Goal: Information Seeking & Learning: Learn about a topic

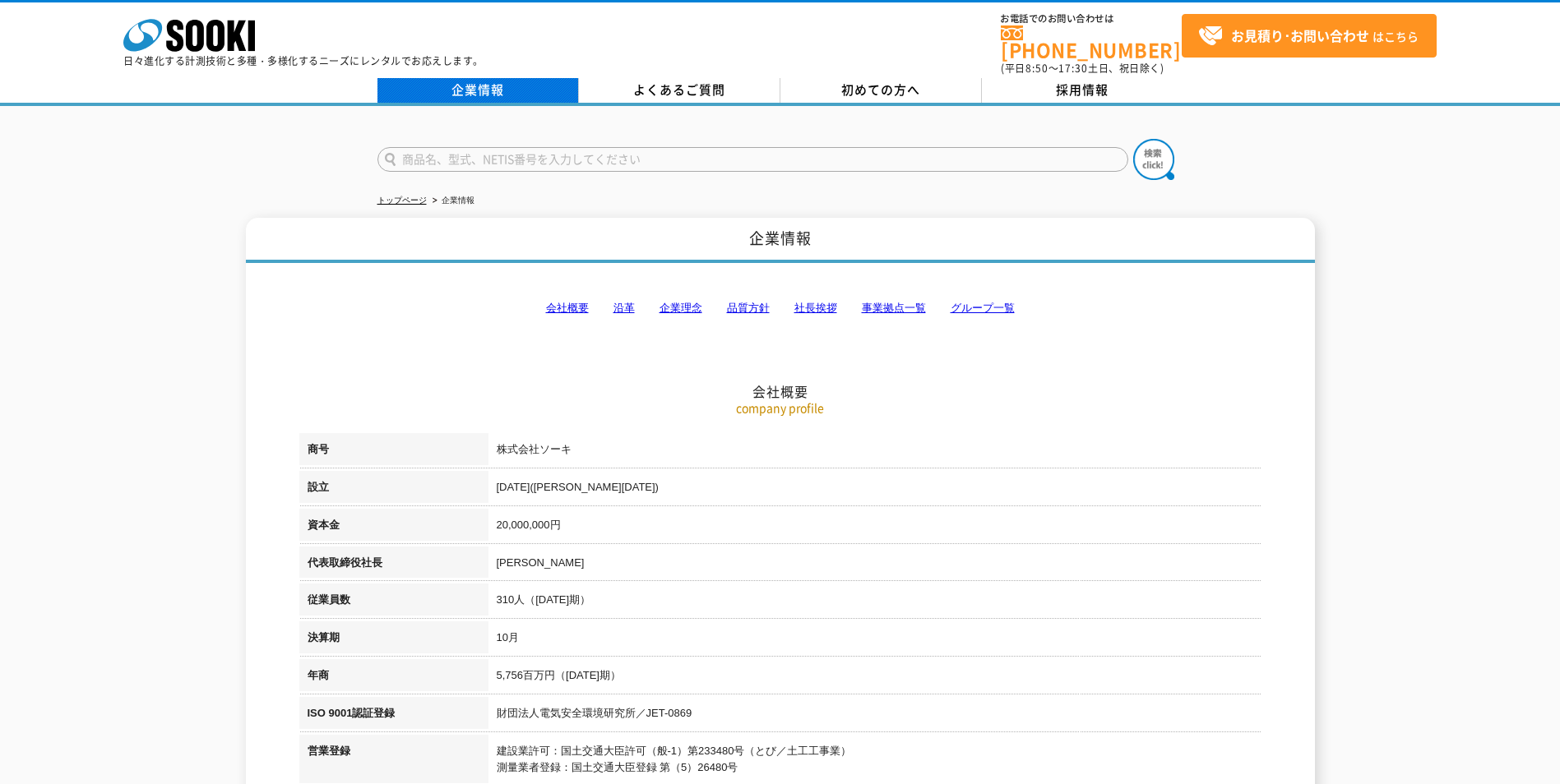
click at [535, 78] on link "企業情報" at bounding box center [478, 91] width 201 height 25
click at [230, 45] on polygon at bounding box center [237, 36] width 19 height 30
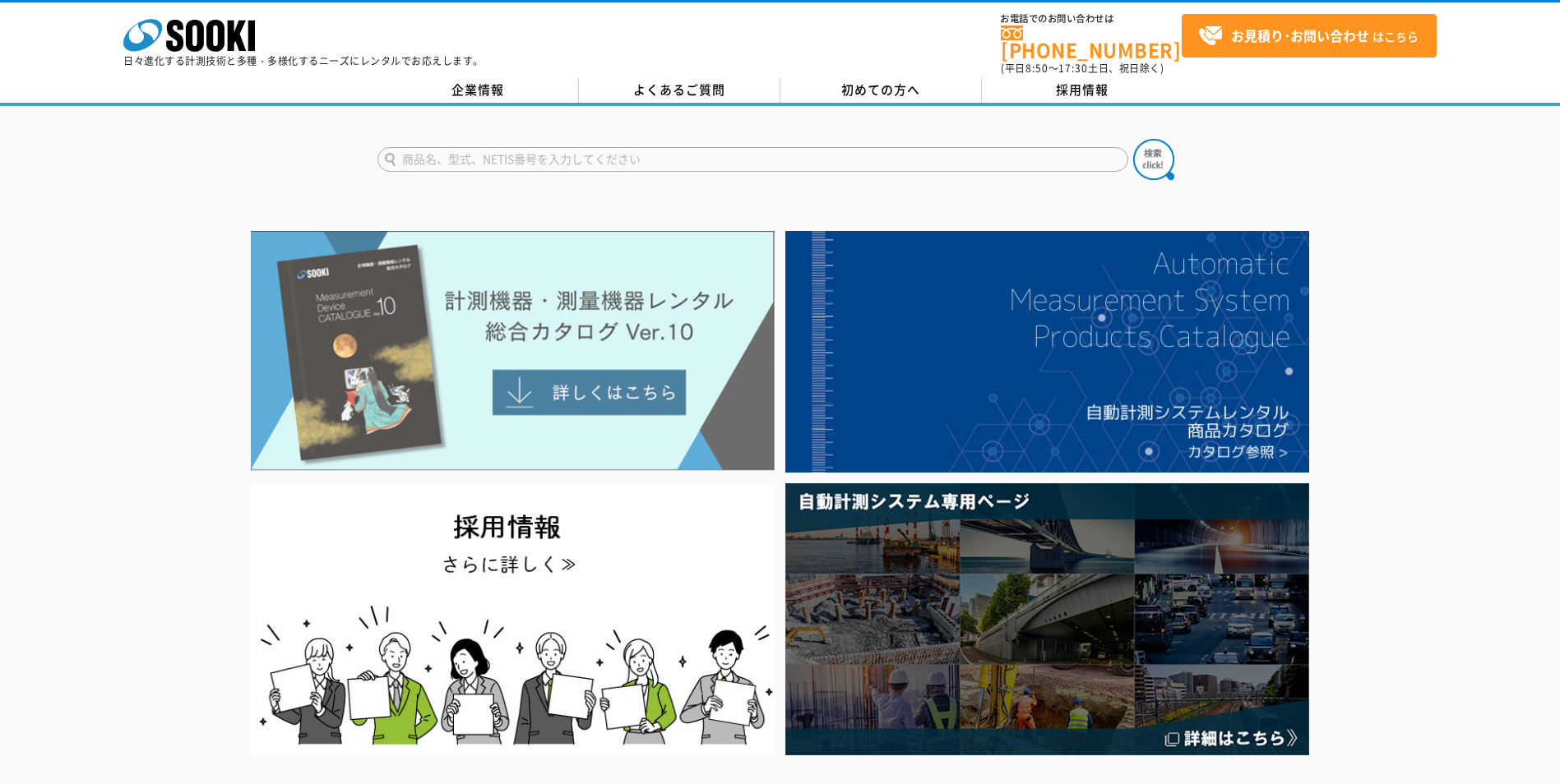
click at [537, 356] on img at bounding box center [513, 350] width 524 height 240
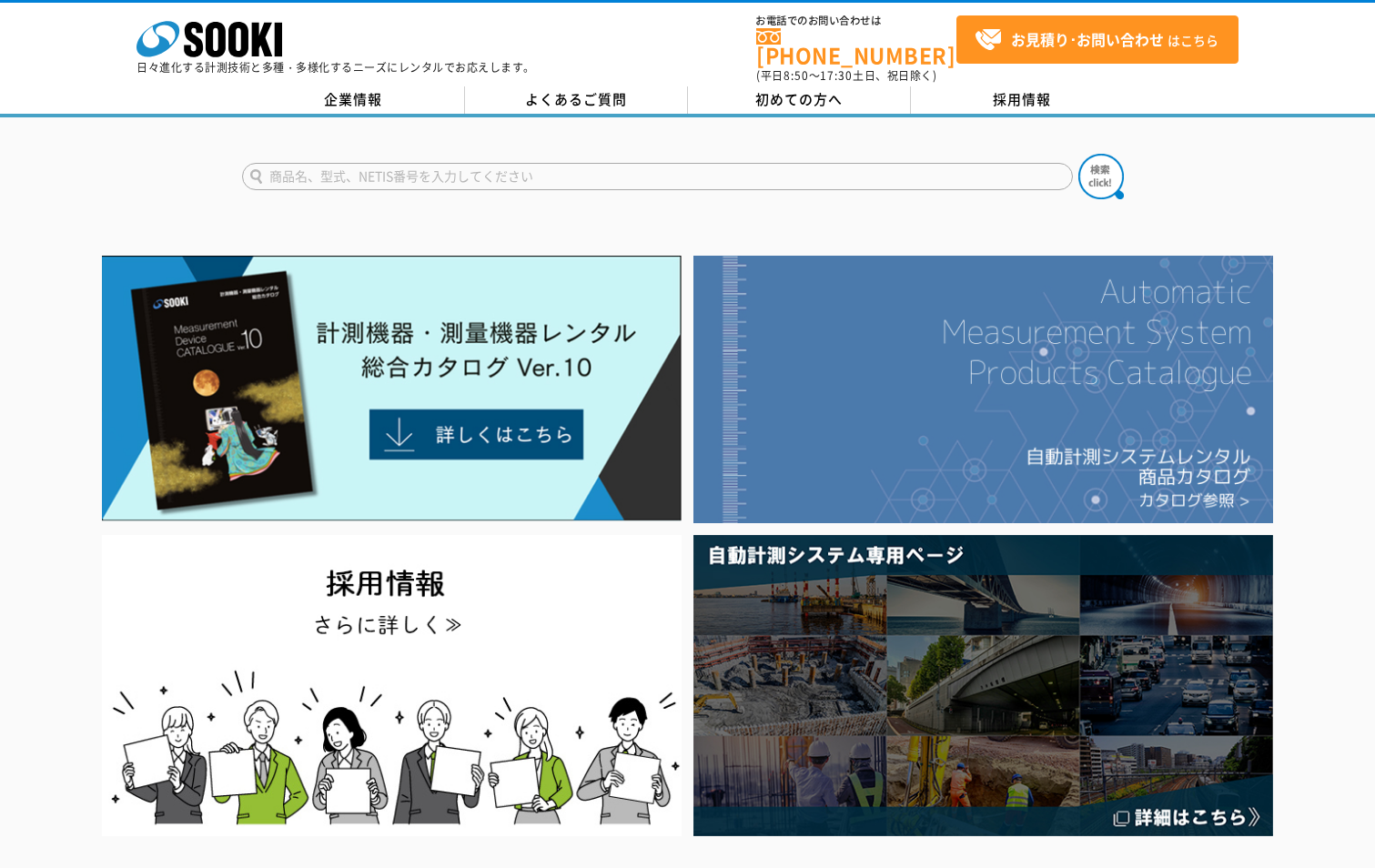
click at [1000, 372] on img at bounding box center [983, 389] width 580 height 267
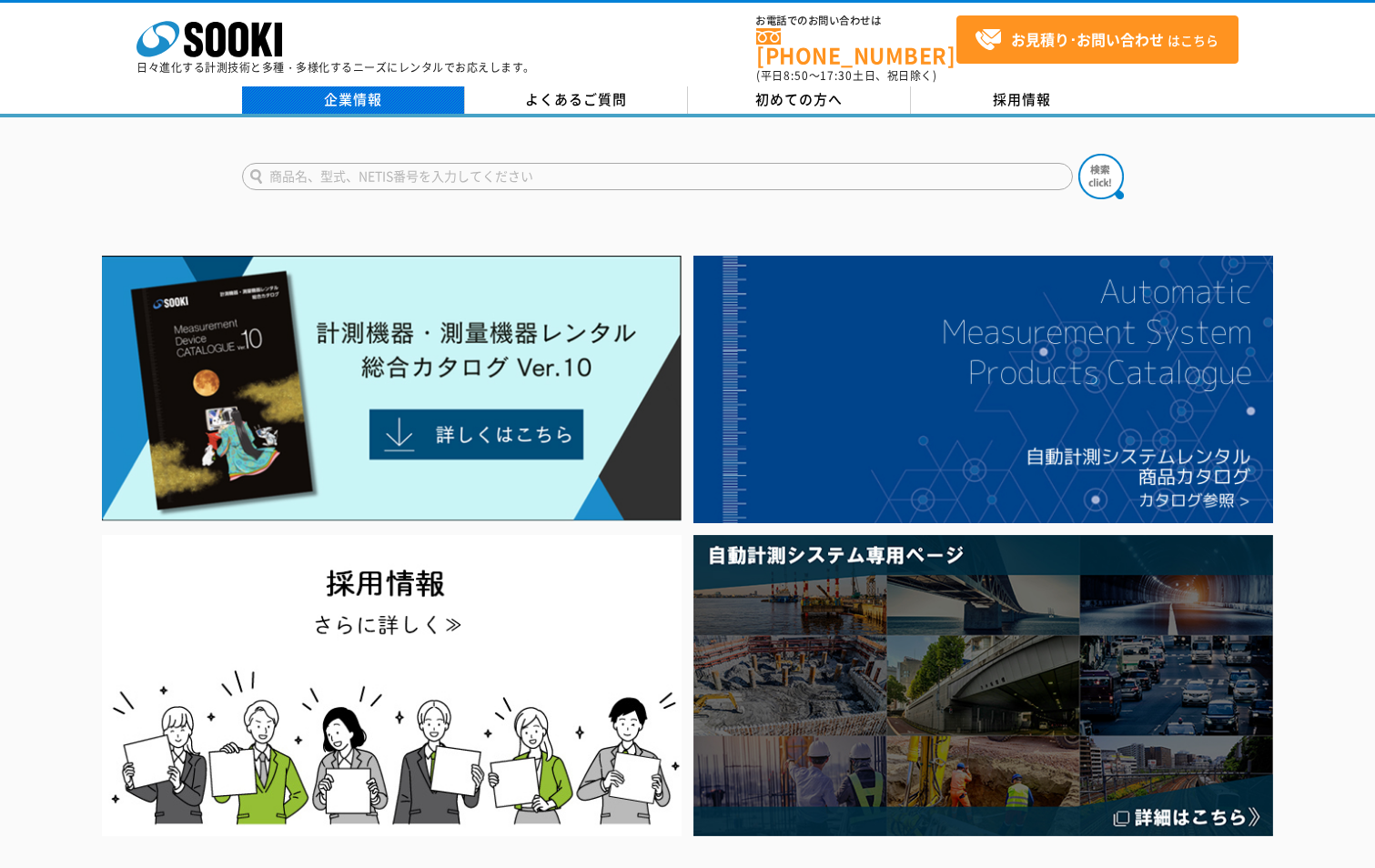
click at [367, 87] on link "企業情報" at bounding box center [353, 101] width 223 height 28
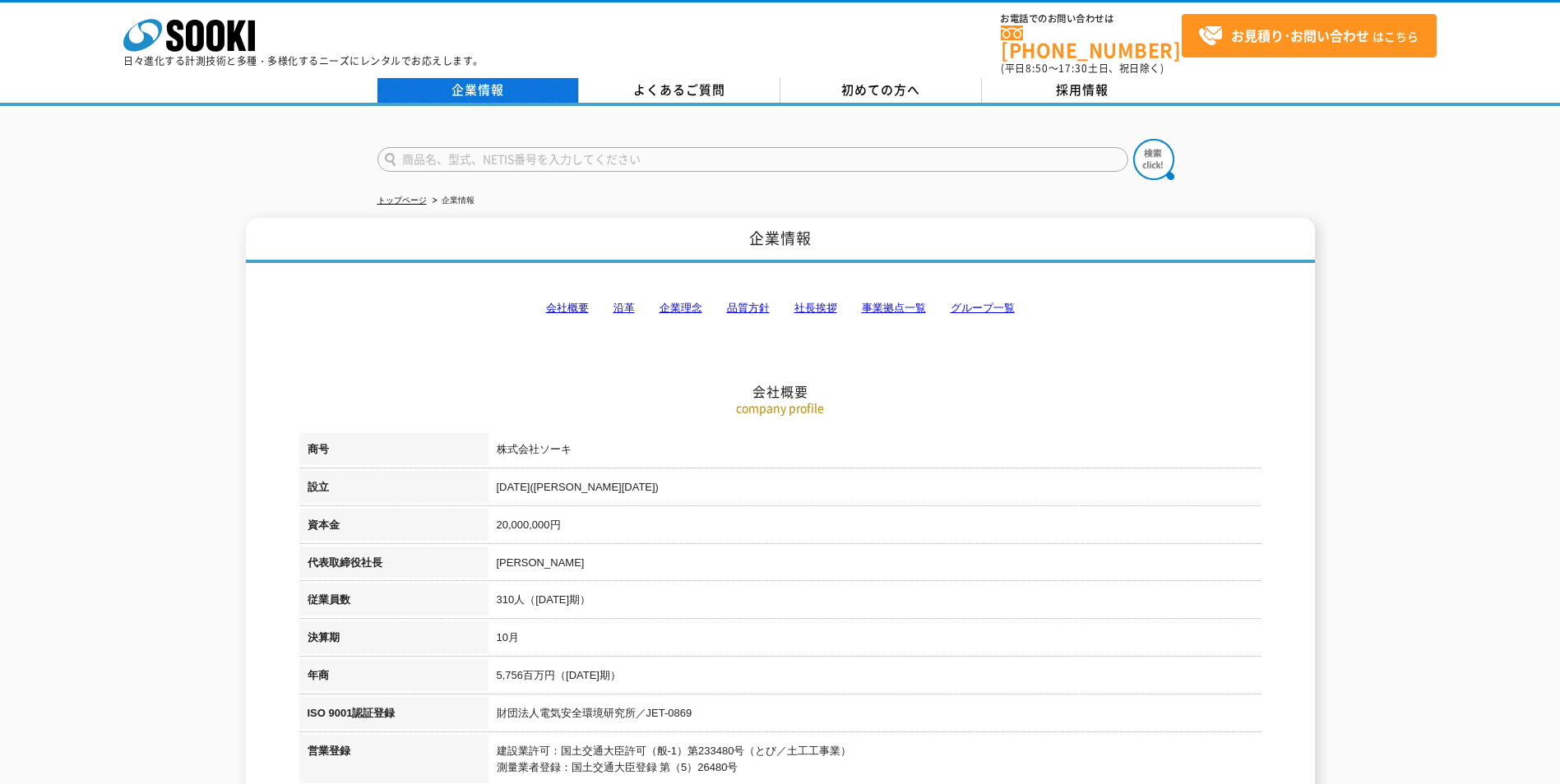
click at [490, 78] on link "企業情報" at bounding box center [478, 91] width 201 height 25
click at [498, 83] on link "企業情報" at bounding box center [478, 91] width 201 height 25
click at [198, 45] on icon at bounding box center [195, 36] width 18 height 32
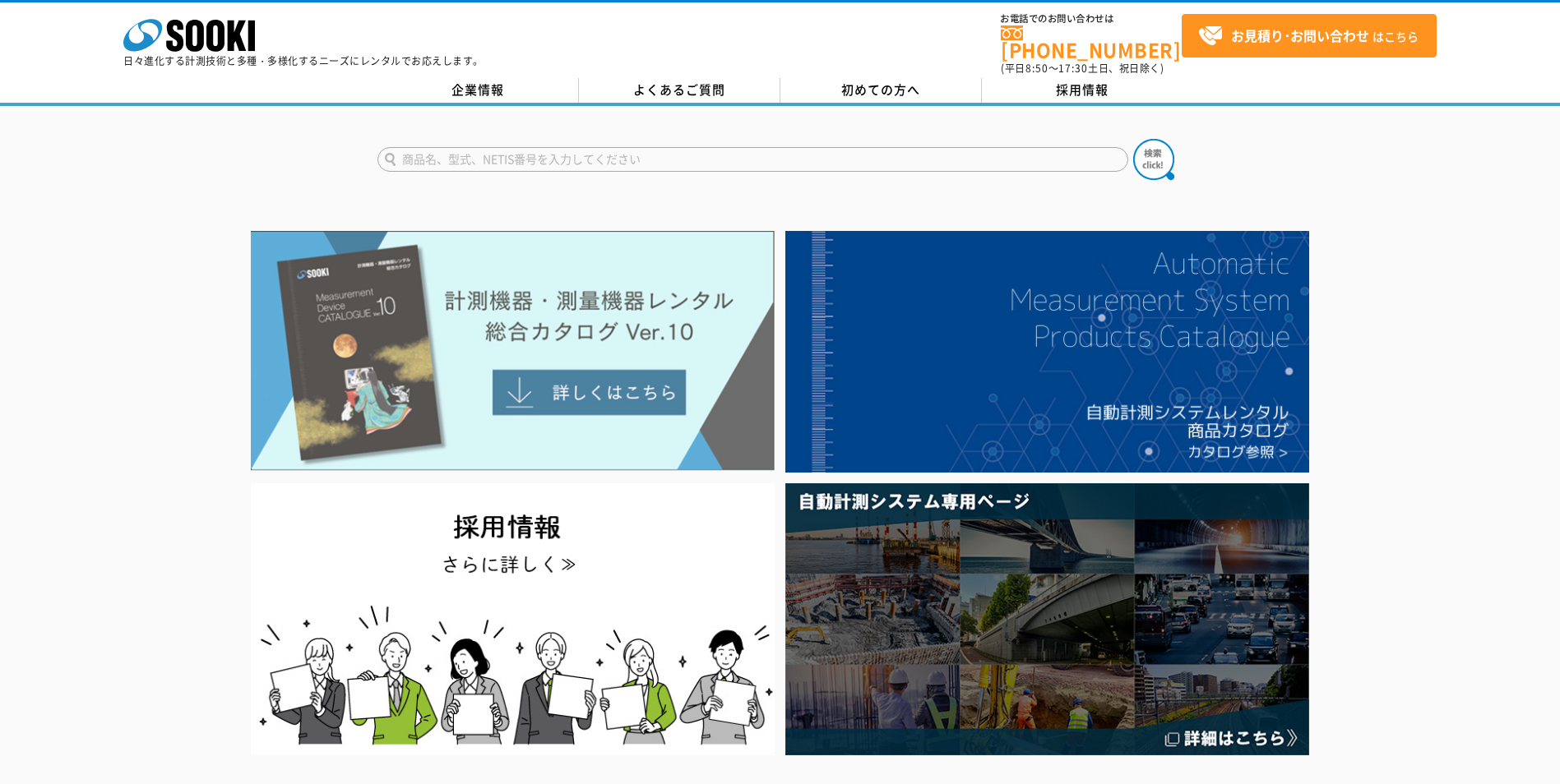
click at [581, 385] on img at bounding box center [513, 350] width 524 height 240
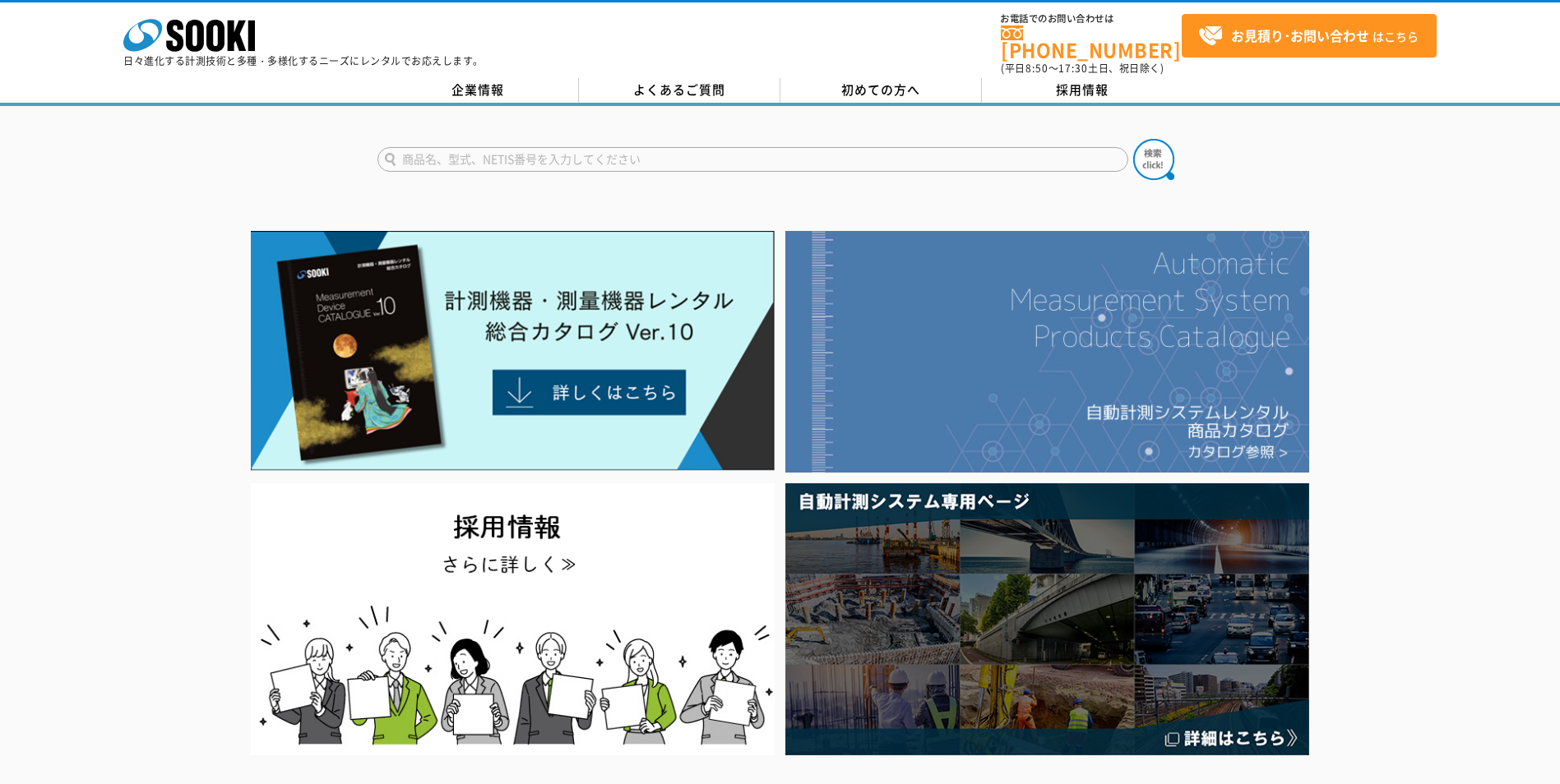
click at [1103, 398] on img at bounding box center [1047, 351] width 524 height 241
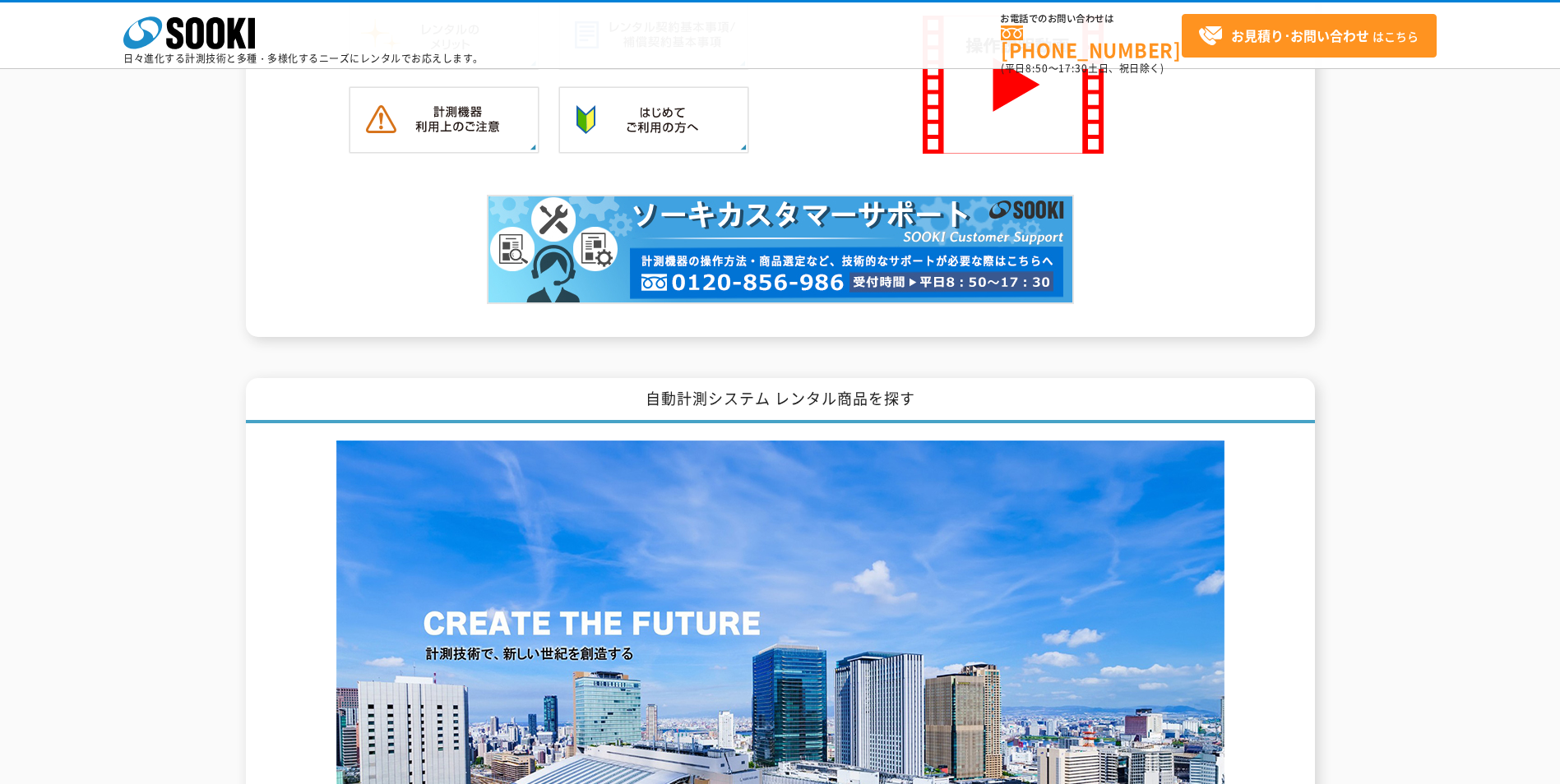
scroll to position [2219, 0]
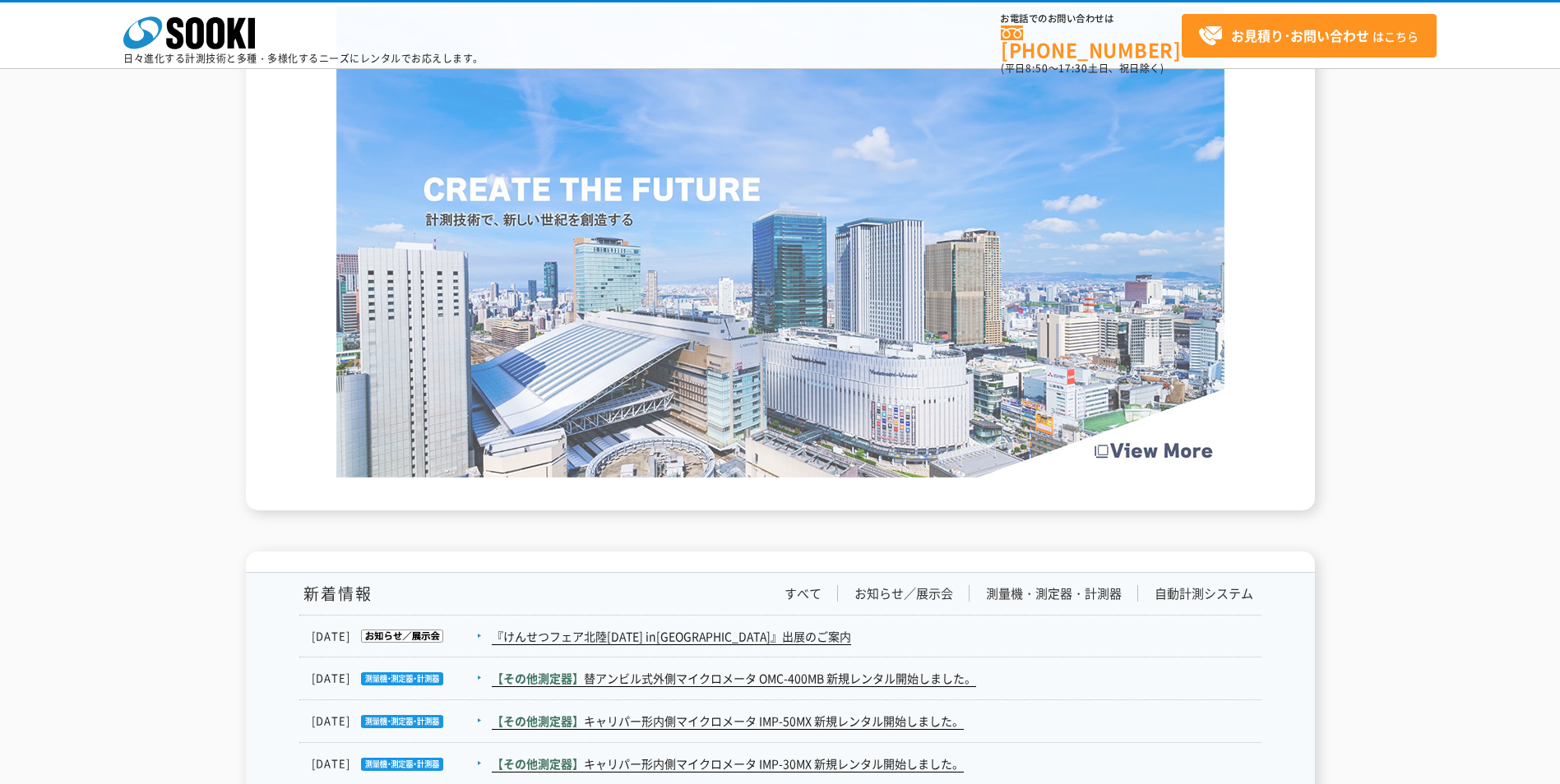
click at [1133, 462] on img at bounding box center [780, 241] width 888 height 471
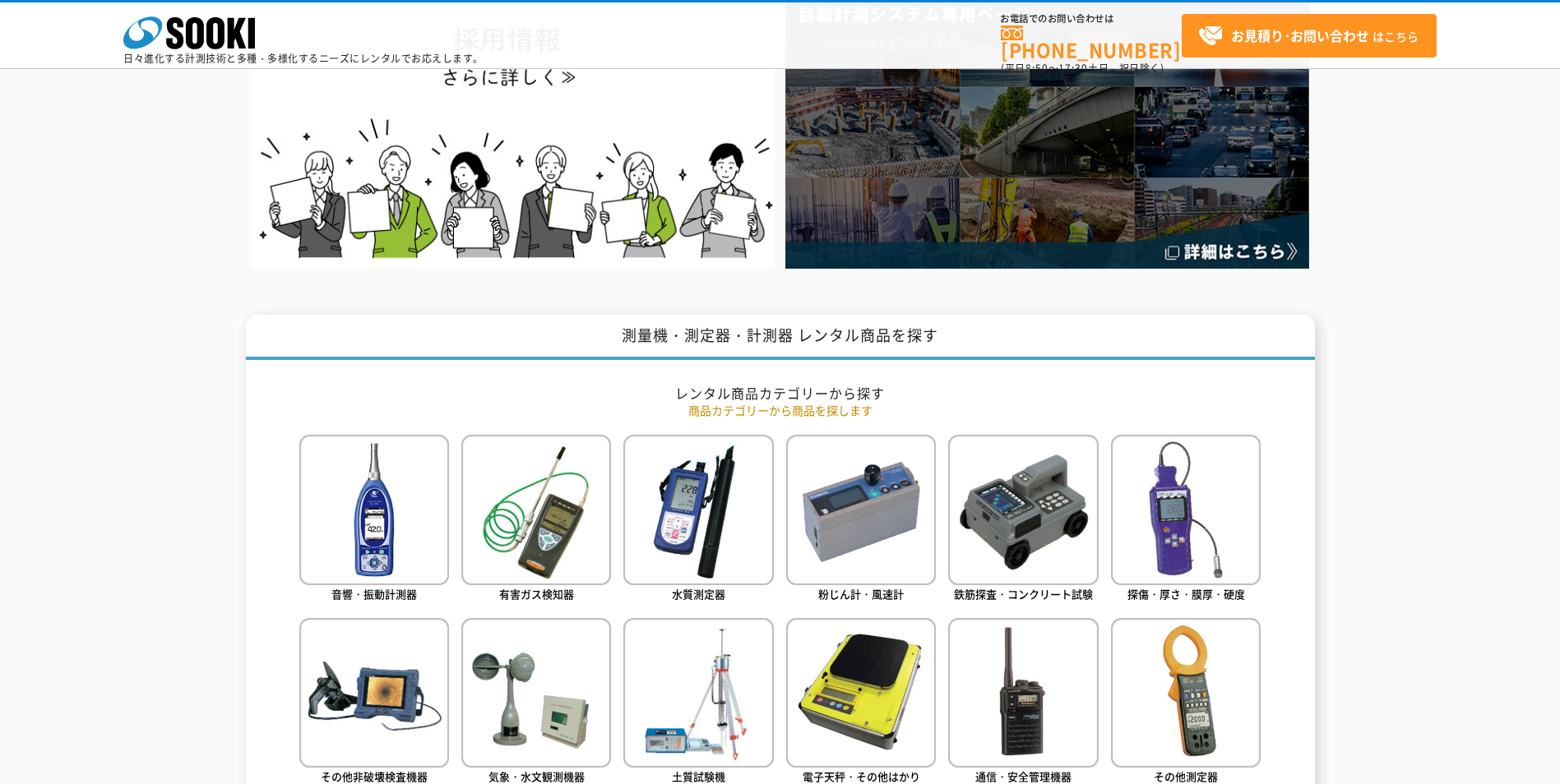
scroll to position [0, 0]
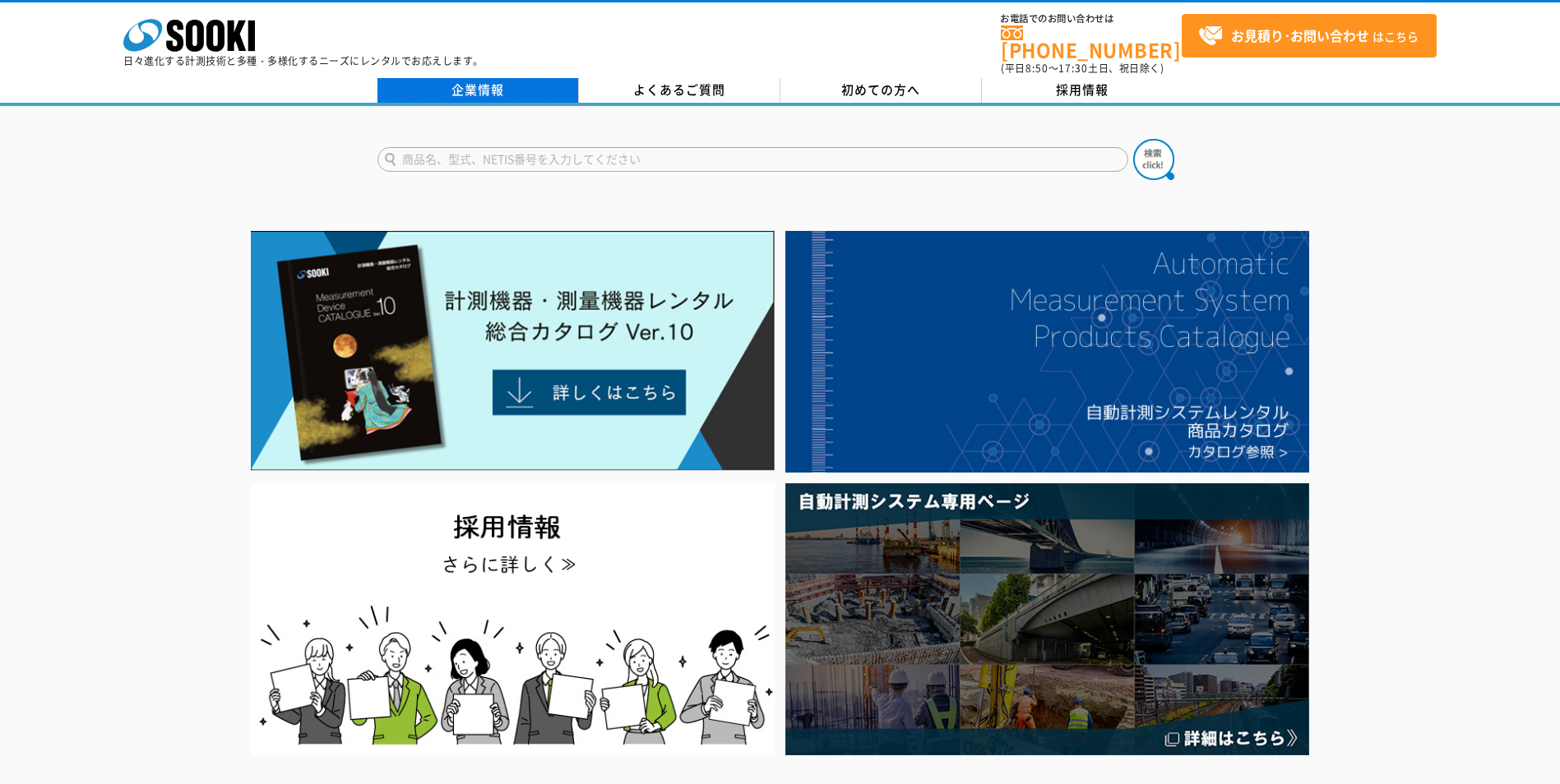
click at [503, 78] on link "企業情報" at bounding box center [478, 91] width 201 height 25
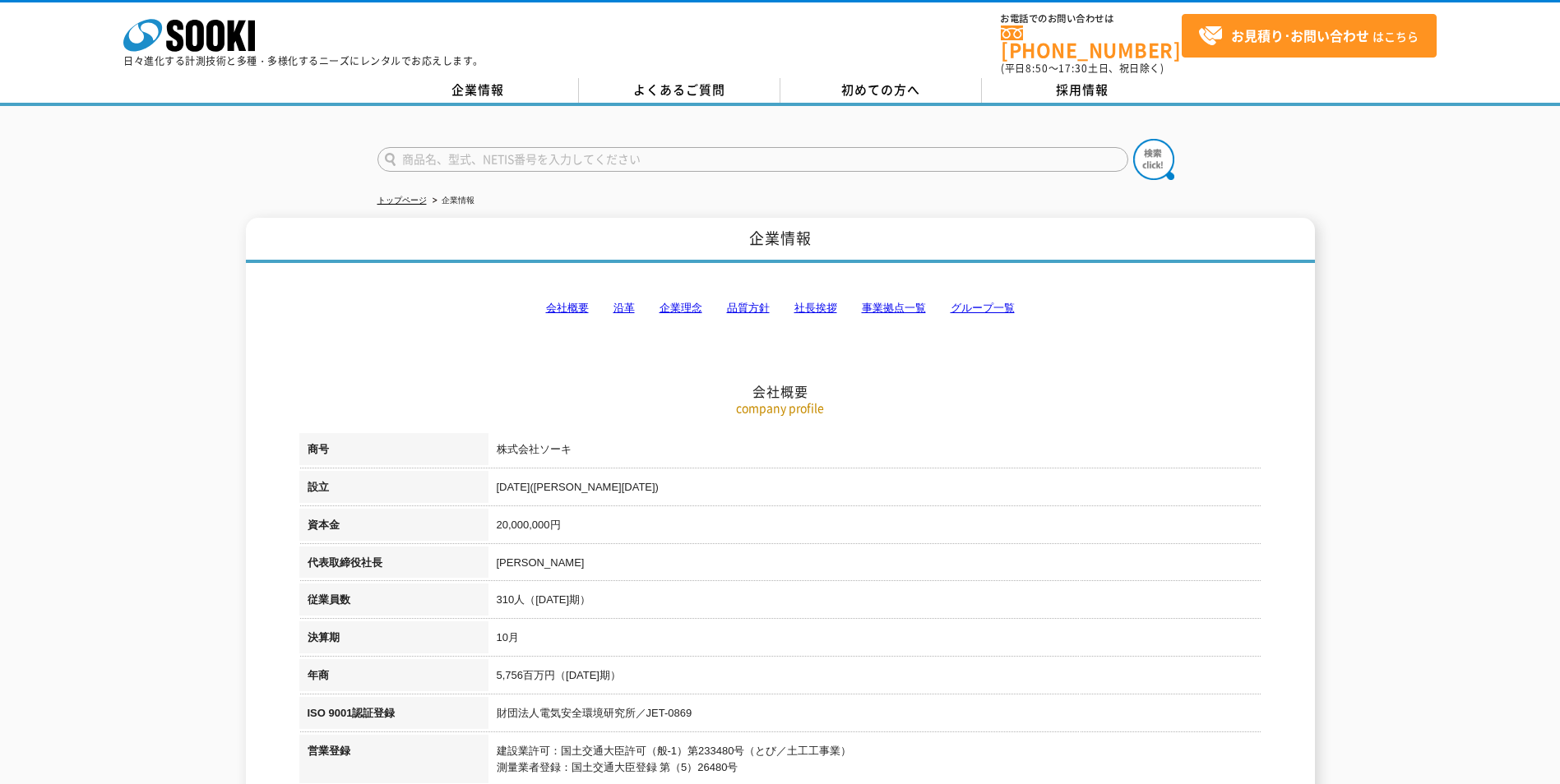
click at [802, 302] on link "社長挨拶" at bounding box center [816, 308] width 43 height 12
click at [582, 302] on link "会社概要" at bounding box center [568, 308] width 43 height 12
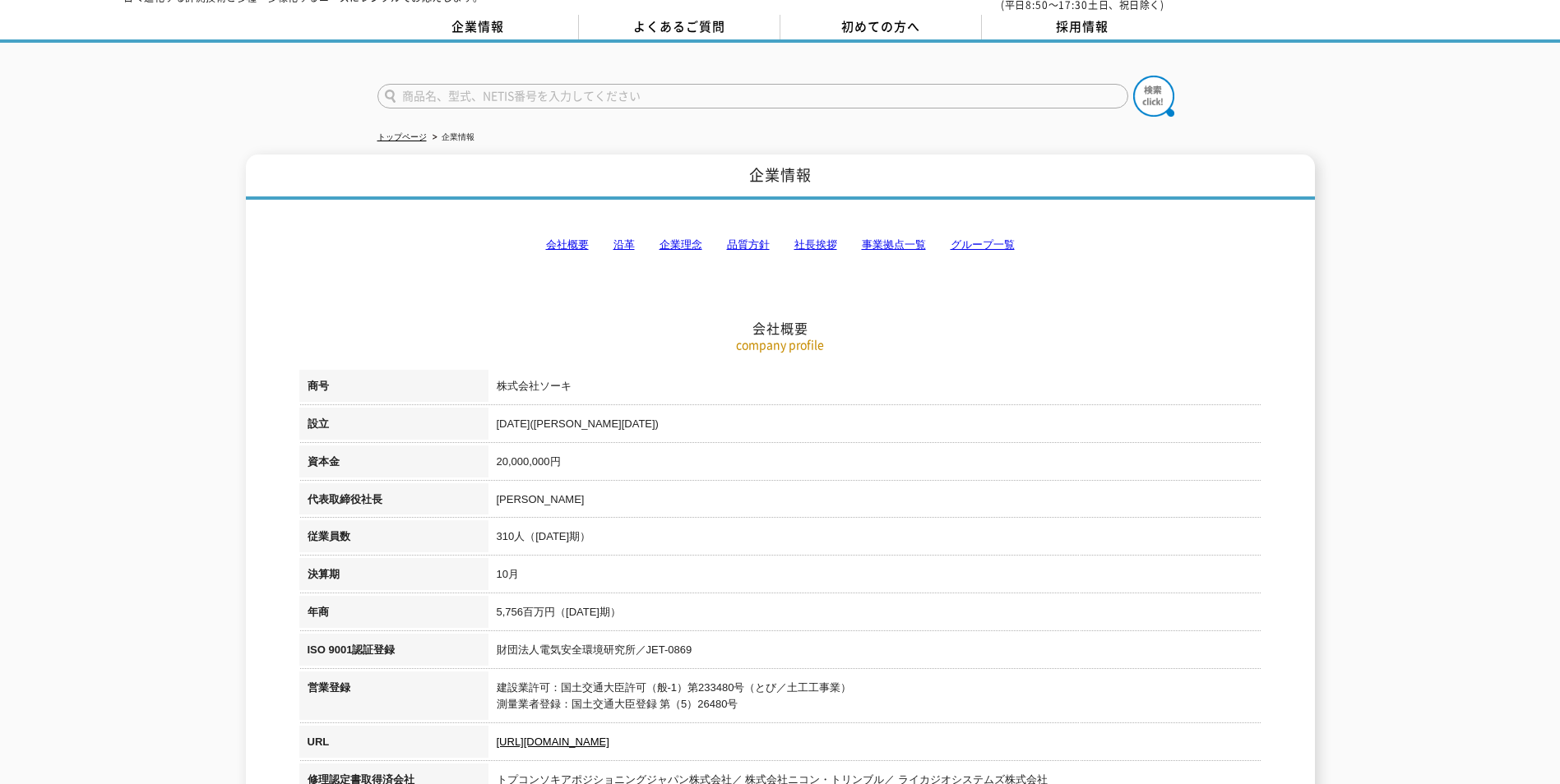
scroll to position [165, 0]
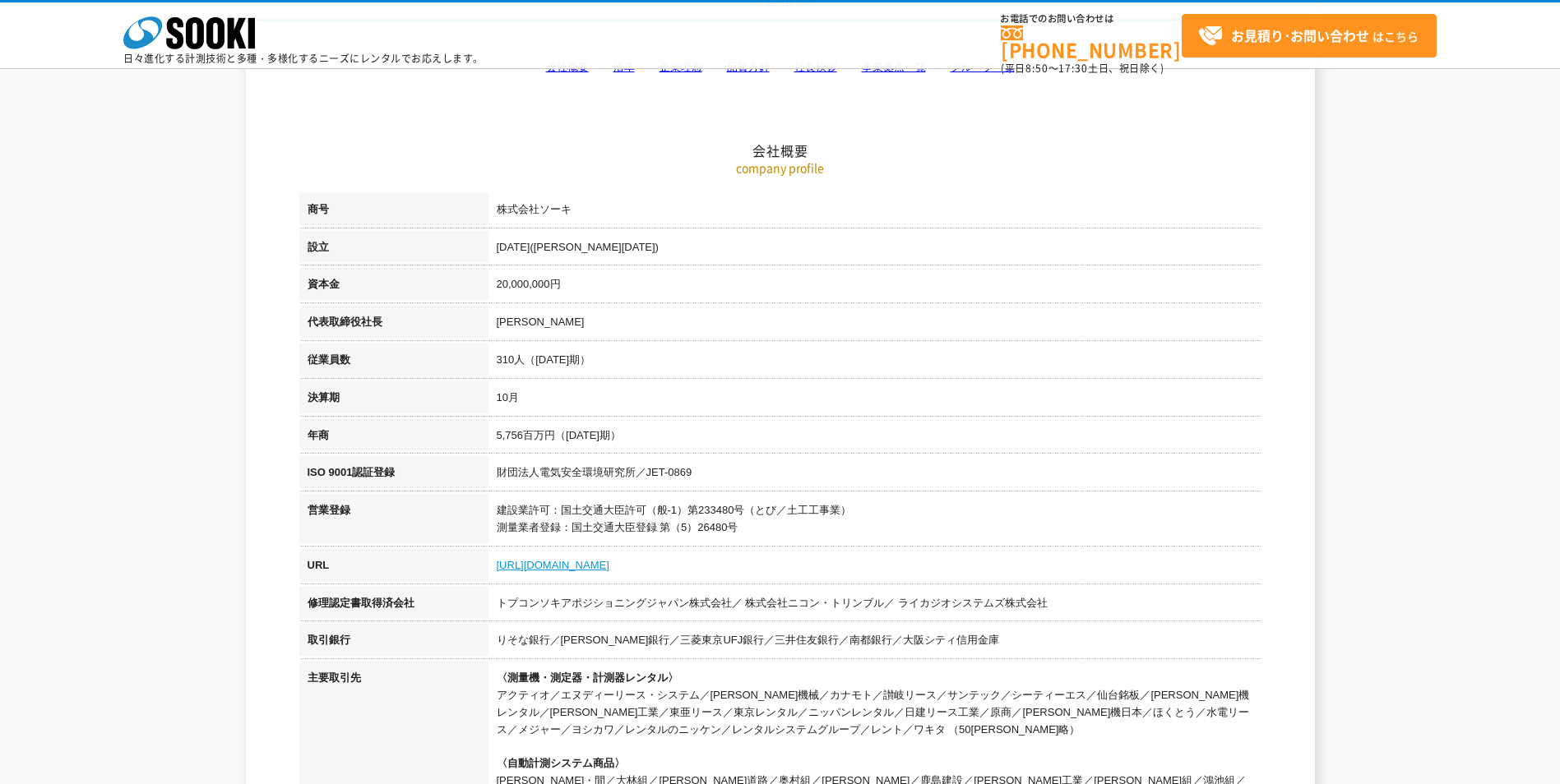
click at [553, 562] on link "https://sooki.co.jp/" at bounding box center [553, 565] width 112 height 12
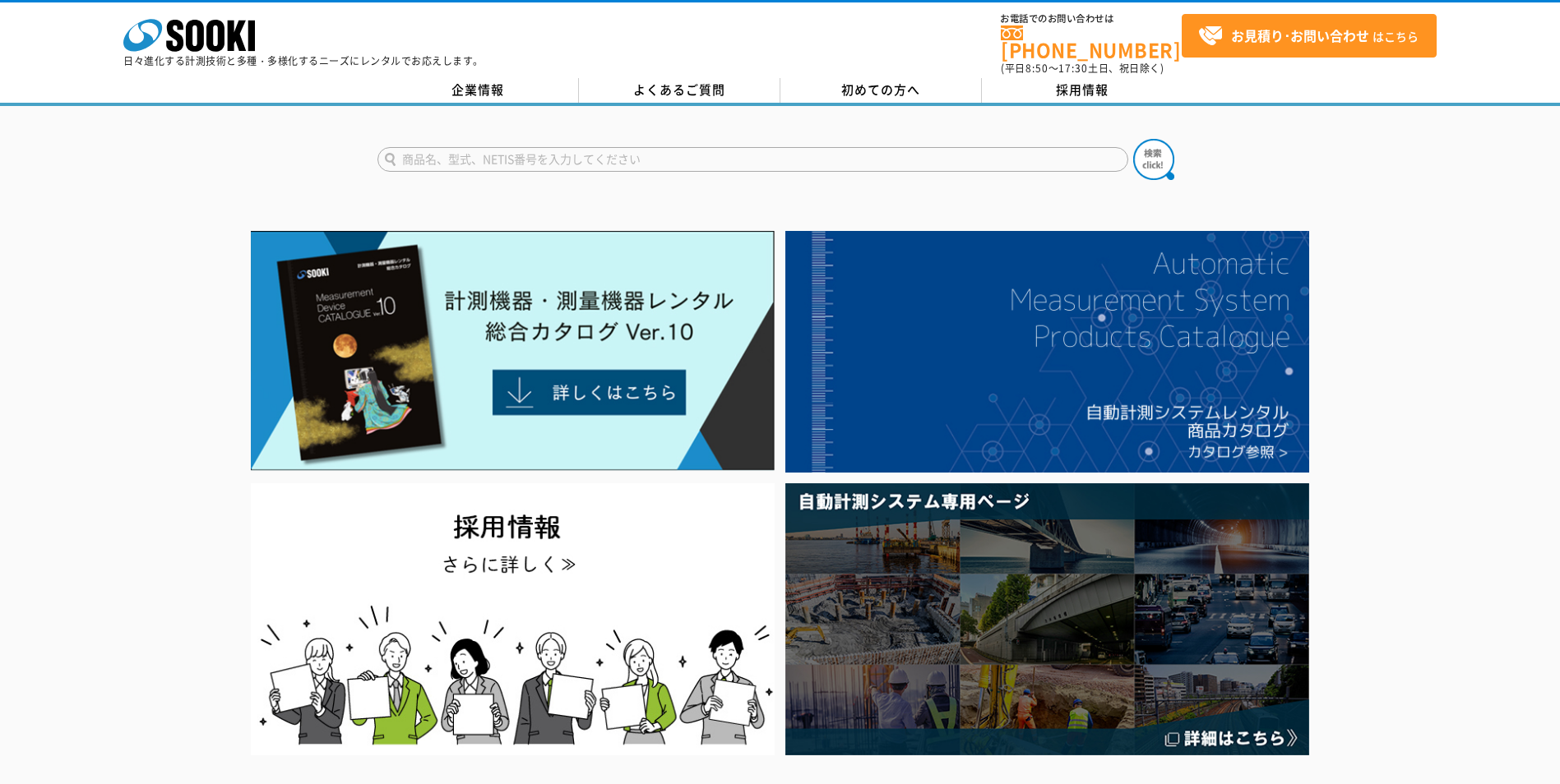
drag, startPoint x: 1398, startPoint y: 435, endPoint x: 1418, endPoint y: 410, distance: 32.0
click at [1398, 435] on div at bounding box center [780, 493] width 1560 height 535
click at [1107, 78] on link "採用情報" at bounding box center [1083, 91] width 201 height 25
click at [473, 85] on link "企業情報" at bounding box center [478, 91] width 201 height 25
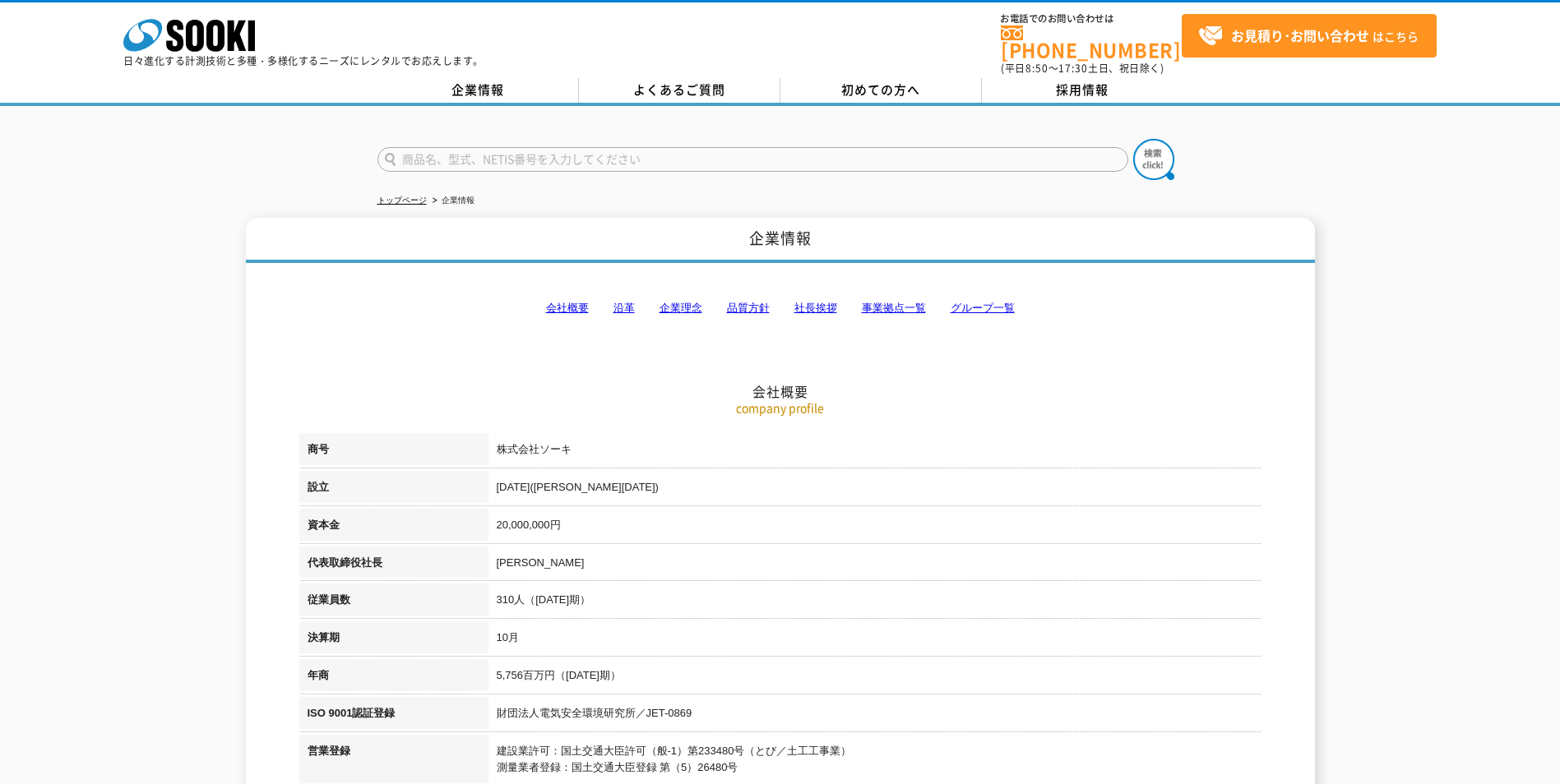
click at [945, 401] on p "company profile" at bounding box center [780, 407] width 962 height 17
click at [996, 302] on link "グループ一覧" at bounding box center [983, 308] width 64 height 12
